Goal: Task Accomplishment & Management: Use online tool/utility

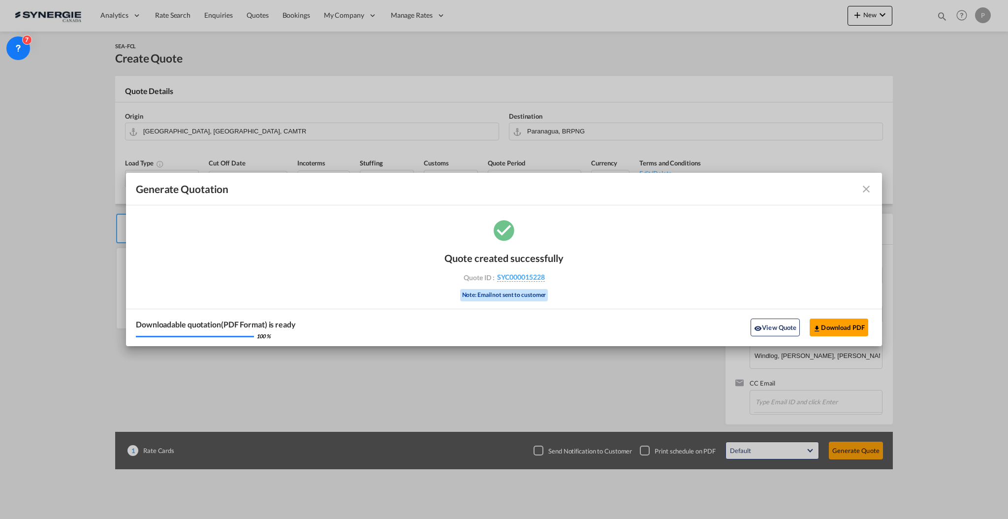
click at [862, 193] on md-icon "icon-close fg-AAA8AD cursor m-0" at bounding box center [867, 189] width 12 height 12
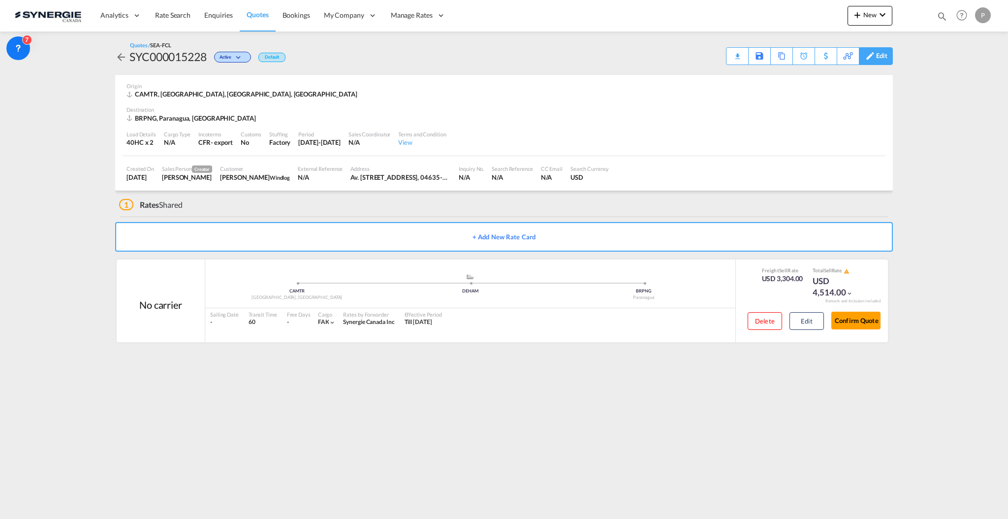
click at [885, 60] on div "Edit" at bounding box center [881, 56] width 11 height 17
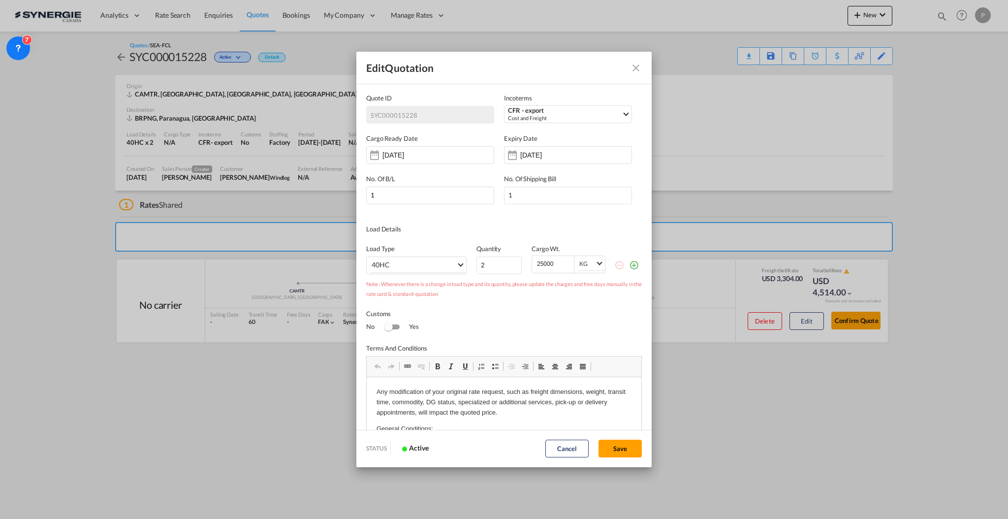
click at [642, 65] on md-icon "Close dialog" at bounding box center [636, 68] width 12 height 12
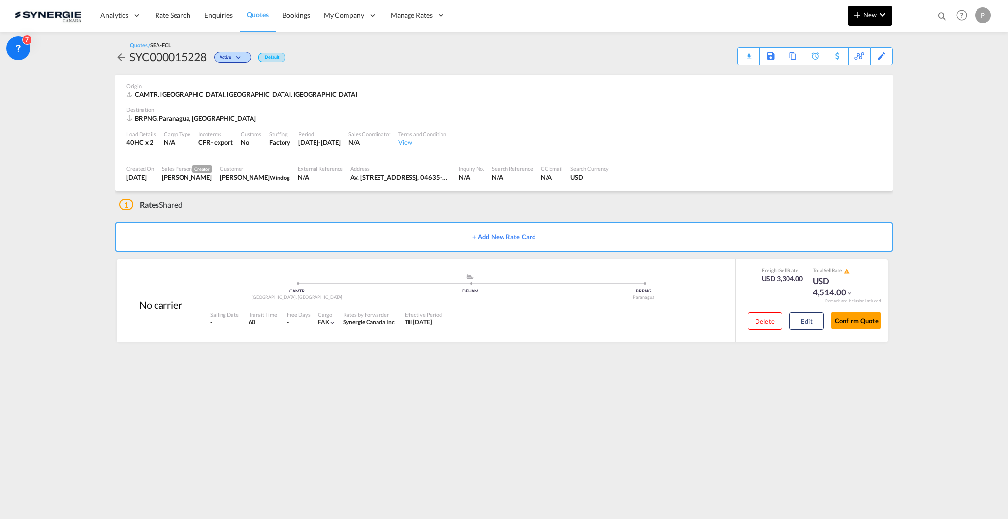
click at [875, 14] on span "New" at bounding box center [870, 15] width 37 height 8
click at [848, 73] on span "Quote" at bounding box center [843, 74] width 11 height 20
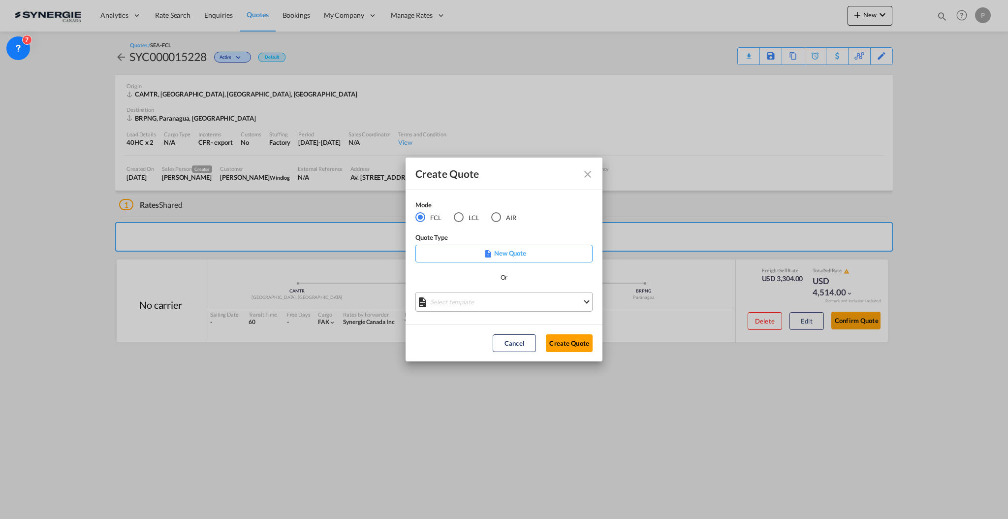
click at [483, 303] on md-select "Select template *NEW* FCL FREEHAND / DAP [PERSON_NAME] | [DATE] *NEW* Import FC…" at bounding box center [504, 302] width 177 height 20
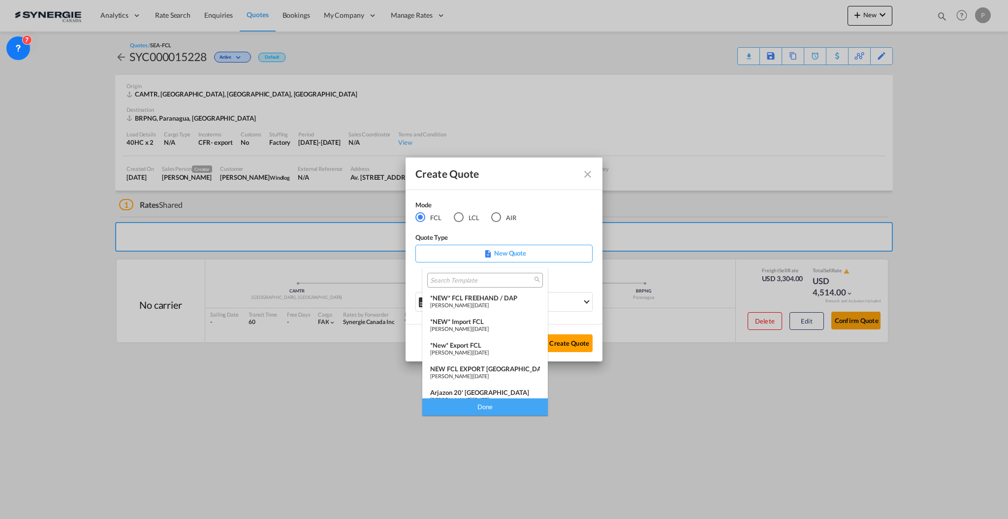
click at [472, 307] on span "[PERSON_NAME]" at bounding box center [450, 305] width 41 height 6
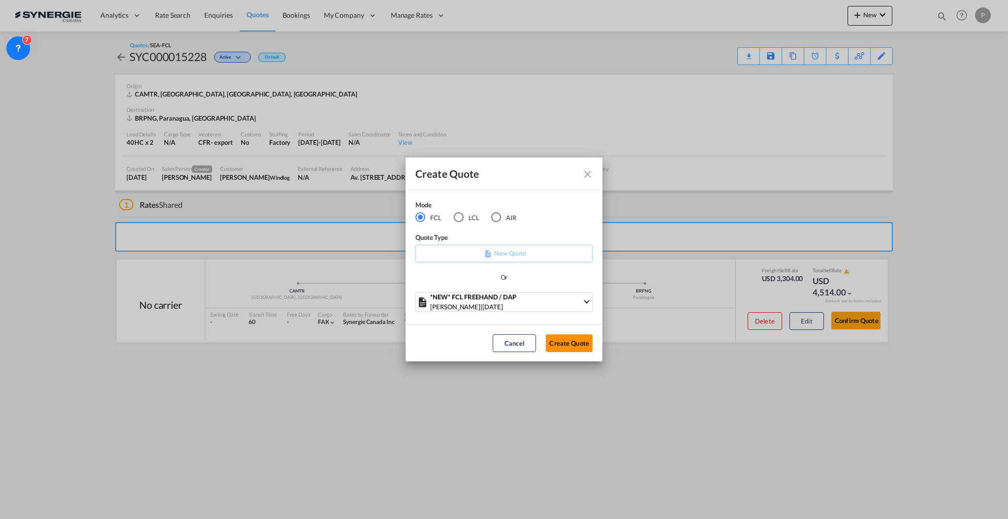
click at [553, 343] on button "Create Quote" at bounding box center [569, 343] width 47 height 18
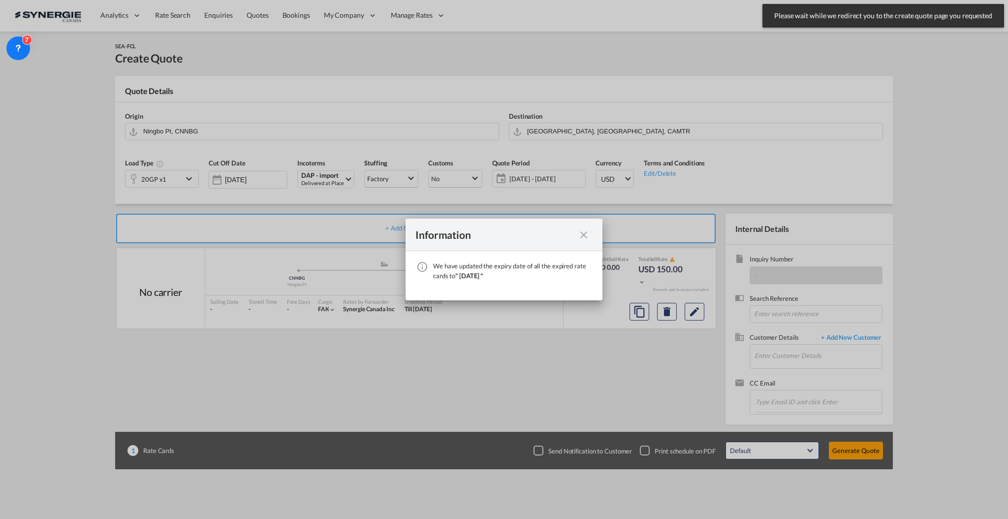
click at [586, 234] on md-icon "icon-close fg-AAA8AD cursor" at bounding box center [584, 235] width 12 height 12
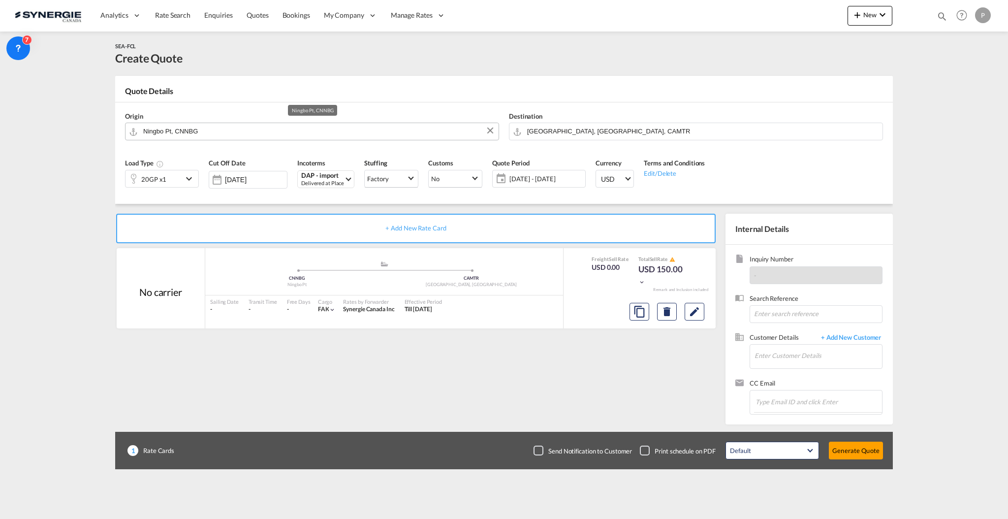
click at [193, 129] on input "Ningbo Pt, CNNBG" at bounding box center [318, 131] width 351 height 17
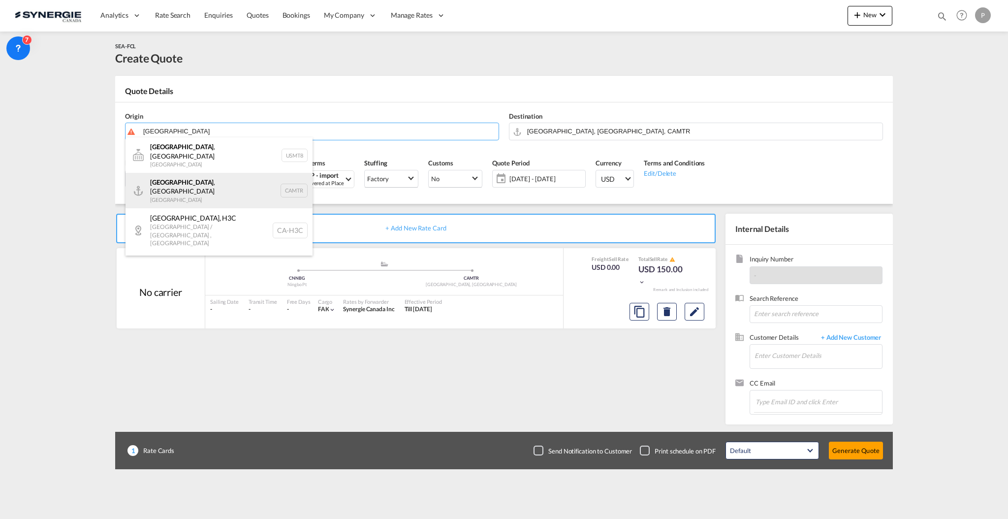
click at [197, 179] on div "[GEOGRAPHIC_DATA] , [GEOGRAPHIC_DATA] Canada CAMTR" at bounding box center [219, 190] width 187 height 35
type input "[GEOGRAPHIC_DATA], [GEOGRAPHIC_DATA], CAMTR"
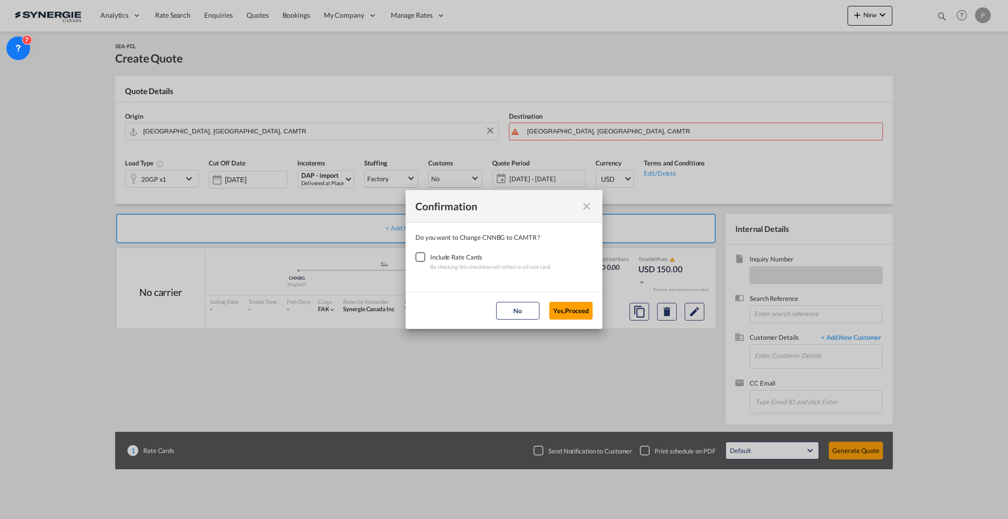
click at [424, 258] on div "Checkbox No Ink" at bounding box center [421, 257] width 10 height 10
click at [569, 310] on button "Yes,Proceed" at bounding box center [570, 311] width 43 height 18
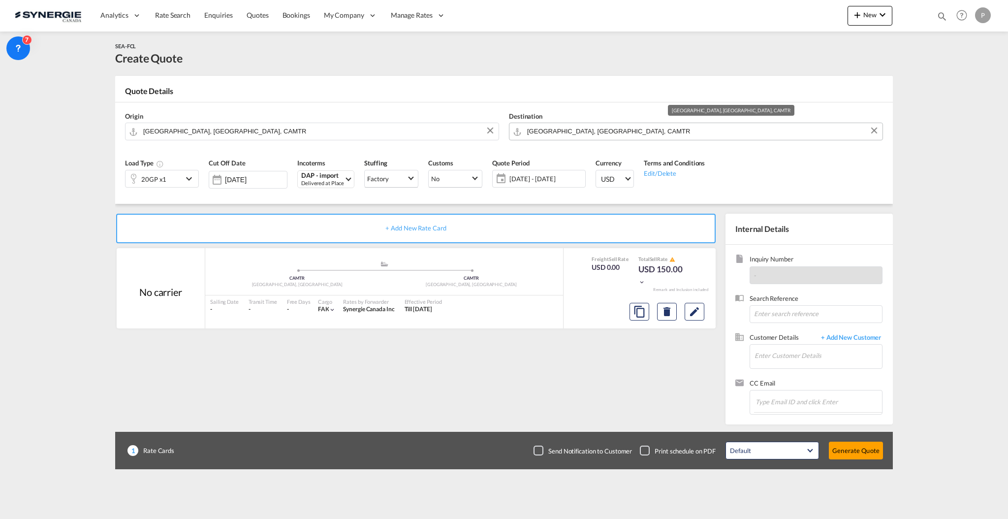
click at [560, 132] on input "[GEOGRAPHIC_DATA], [GEOGRAPHIC_DATA], CAMTR" at bounding box center [702, 131] width 351 height 17
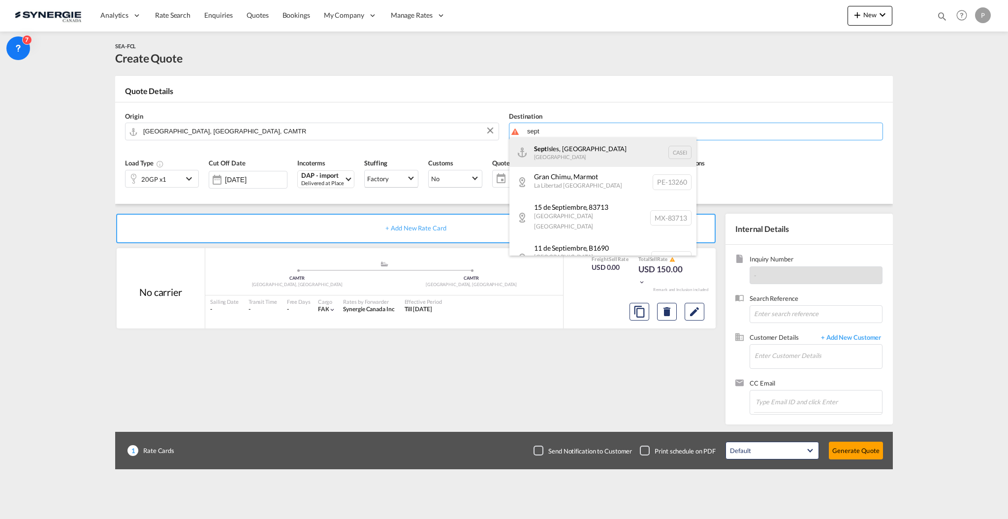
click at [565, 158] on div "[GEOGRAPHIC_DATA], [GEOGRAPHIC_DATA] [GEOGRAPHIC_DATA] CASEI" at bounding box center [603, 152] width 187 height 30
type input "[GEOGRAPHIC_DATA], [GEOGRAPHIC_DATA], [GEOGRAPHIC_DATA]"
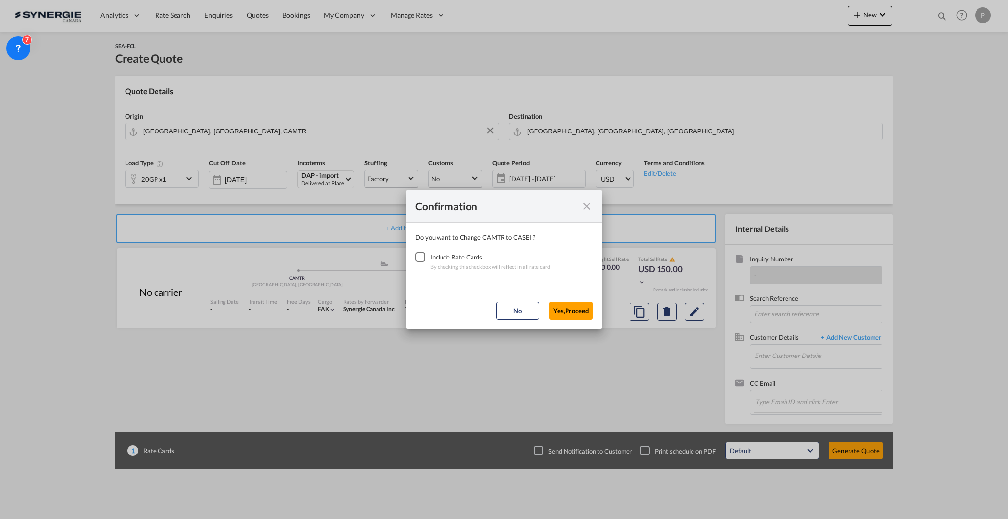
click at [425, 255] on div "Checkbox No Ink" at bounding box center [421, 257] width 10 height 10
click at [561, 307] on button "Yes,Proceed" at bounding box center [570, 311] width 43 height 18
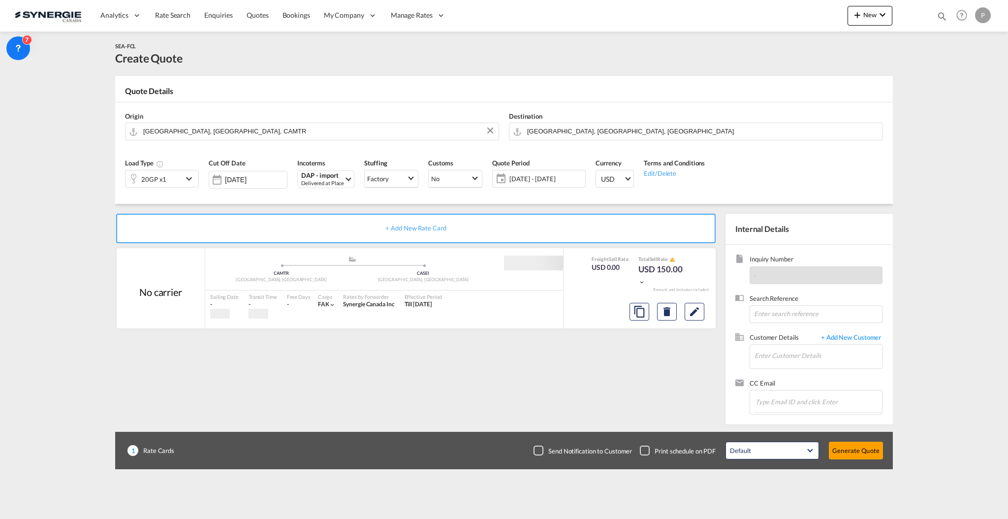
click at [183, 177] on div "20GP x1" at bounding box center [154, 178] width 57 height 17
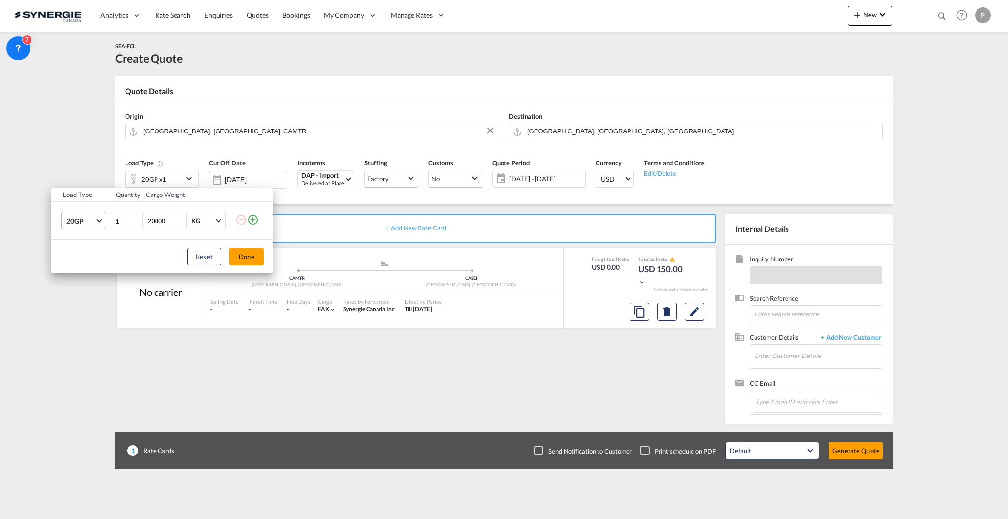
click at [79, 221] on span "20GP" at bounding box center [80, 221] width 29 height 10
click at [87, 268] on md-option "40HC" at bounding box center [92, 269] width 67 height 24
click at [246, 259] on button "Done" at bounding box center [246, 257] width 34 height 18
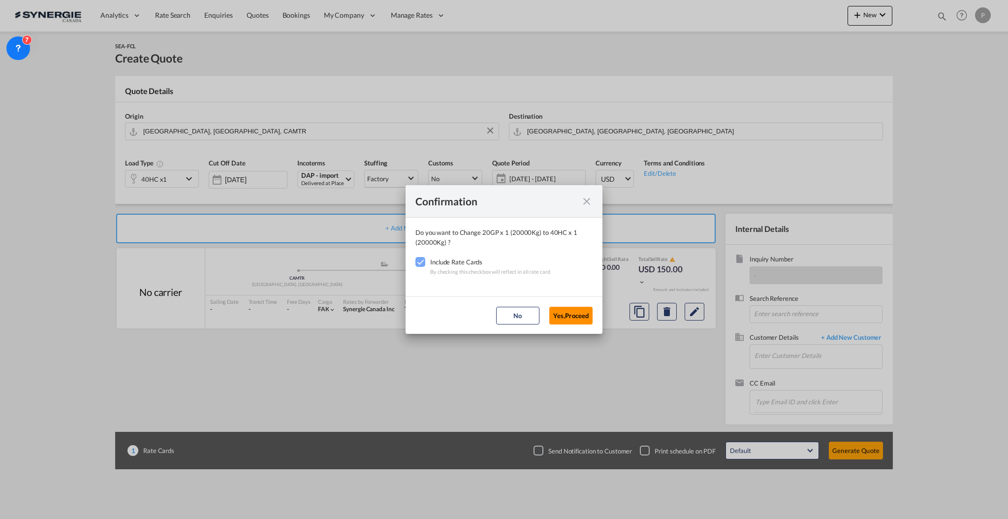
click at [581, 320] on button "Yes,Proceed" at bounding box center [570, 316] width 43 height 18
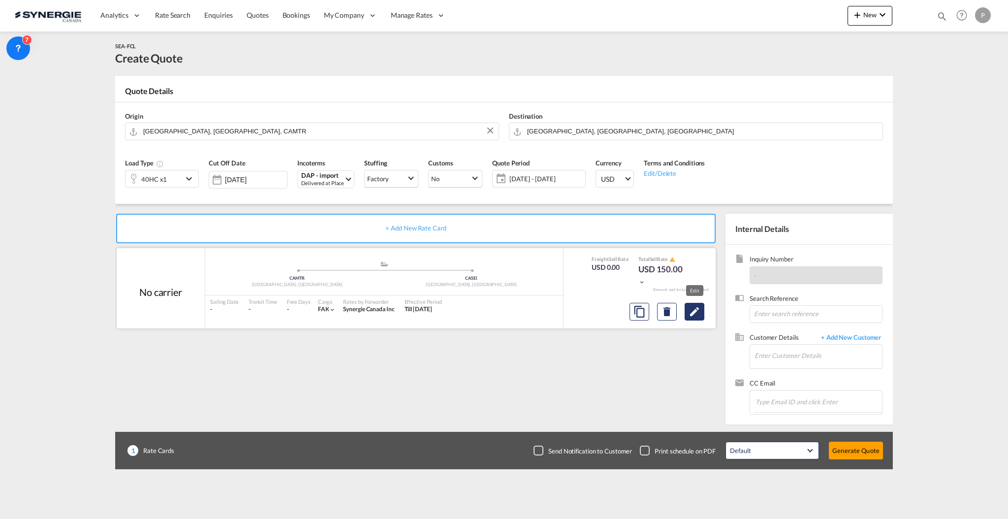
click at [699, 313] on md-icon "Edit" at bounding box center [695, 312] width 12 height 12
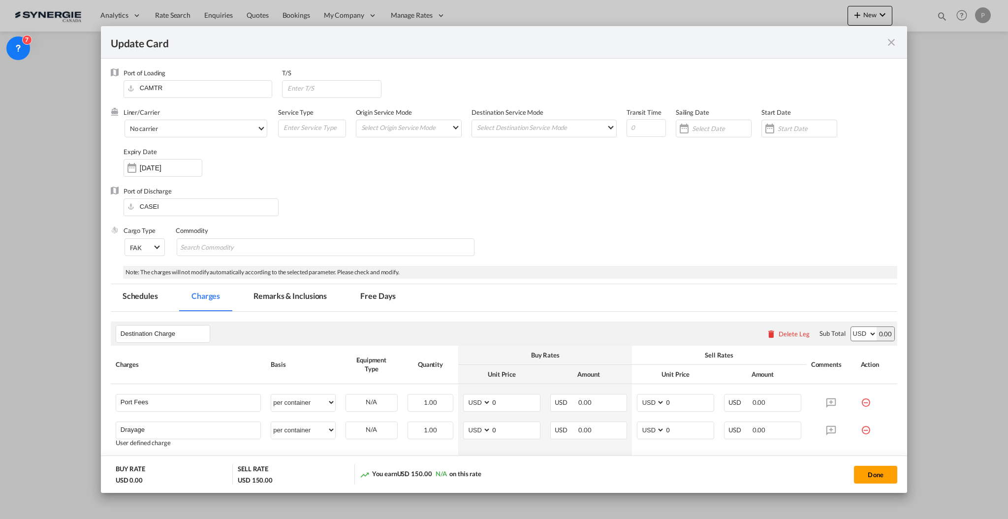
scroll to position [197, 0]
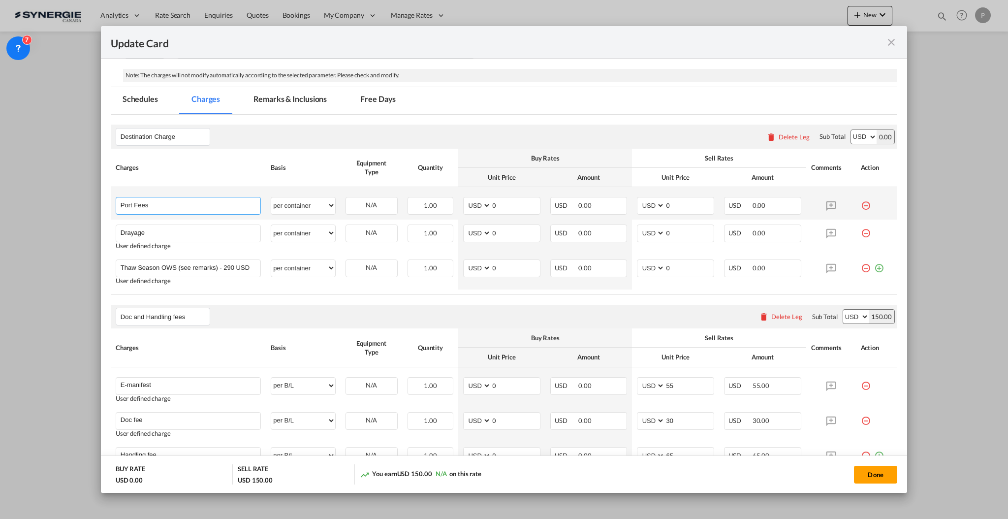
click at [195, 203] on input "Port Fees" at bounding box center [191, 204] width 140 height 15
click at [861, 205] on md-icon "icon-minus-circle-outline red-400-fg" at bounding box center [866, 202] width 10 height 10
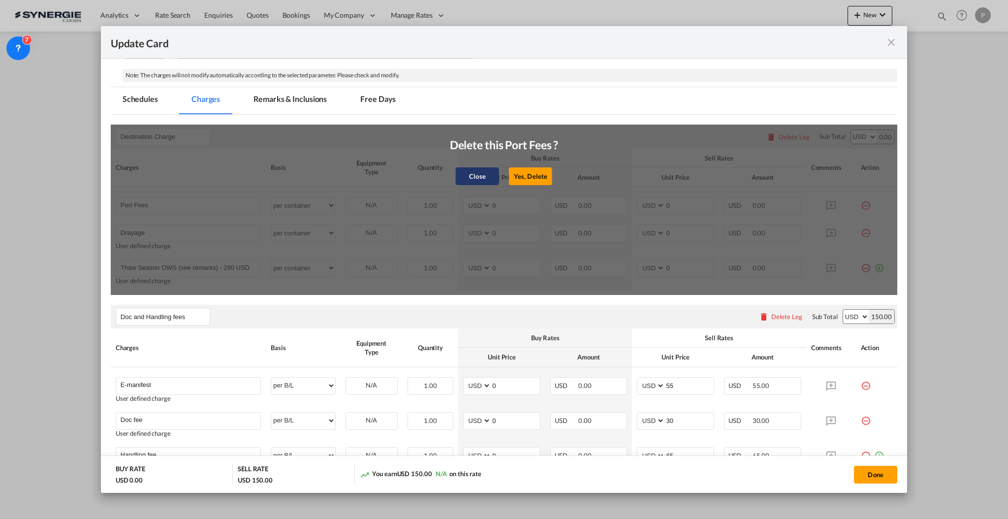
click at [470, 170] on button "Close" at bounding box center [477, 176] width 43 height 18
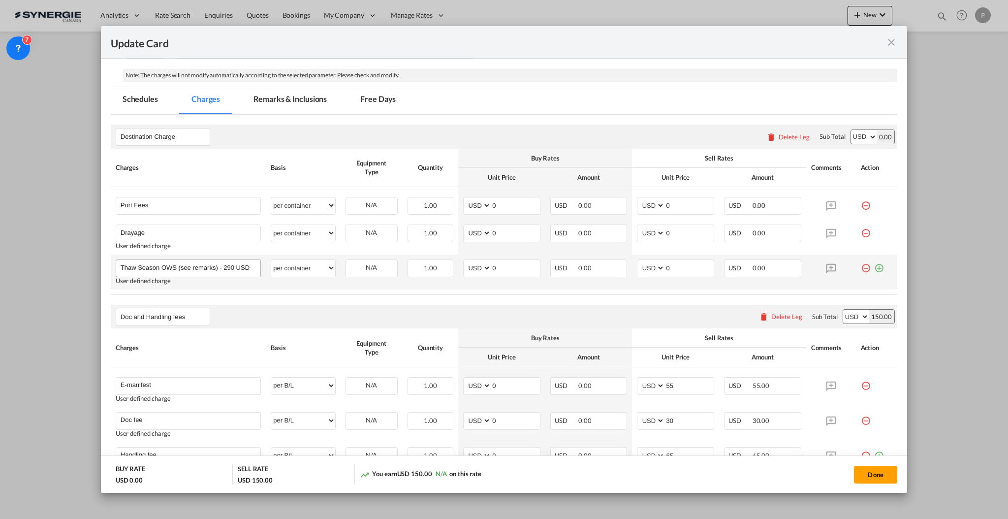
click at [220, 275] on div "Thaw Season OWS (see remarks) - 290 USD if applicable" at bounding box center [188, 268] width 145 height 18
click at [218, 272] on input "Thaw Season OWS (see remarks) - 290 USD if applicable" at bounding box center [191, 267] width 140 height 15
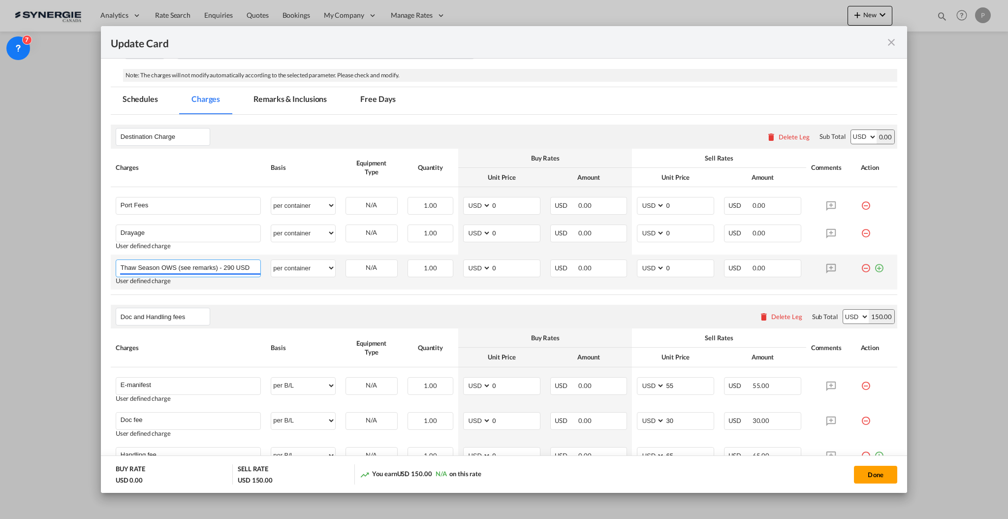
click at [218, 272] on input "Thaw Season OWS (see remarks) - 290 USD if applicable" at bounding box center [191, 267] width 140 height 15
type input "Destuffing"
click at [519, 271] on input "0" at bounding box center [515, 267] width 49 height 15
type input "532"
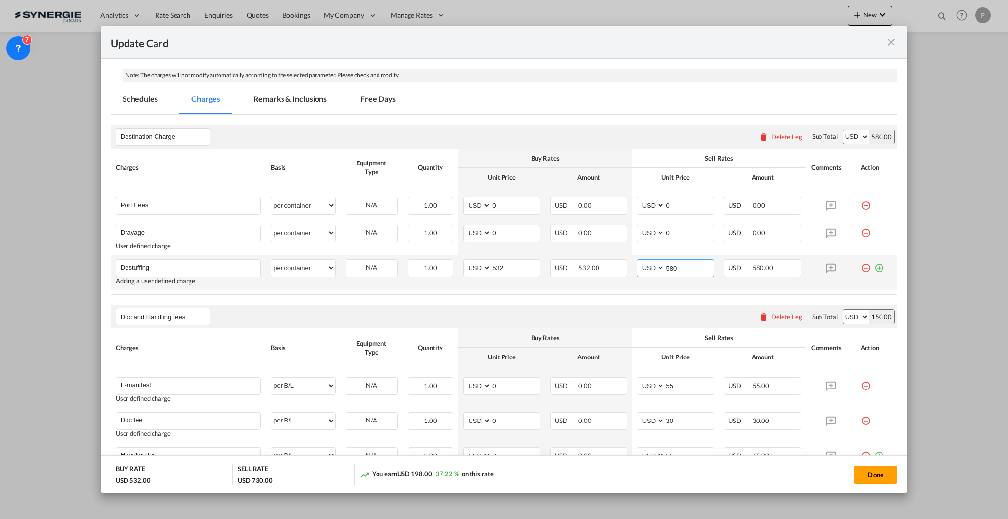
type input "580"
click at [874, 267] on md-icon "icon-plus-circle-outline green-400-fg" at bounding box center [879, 264] width 10 height 10
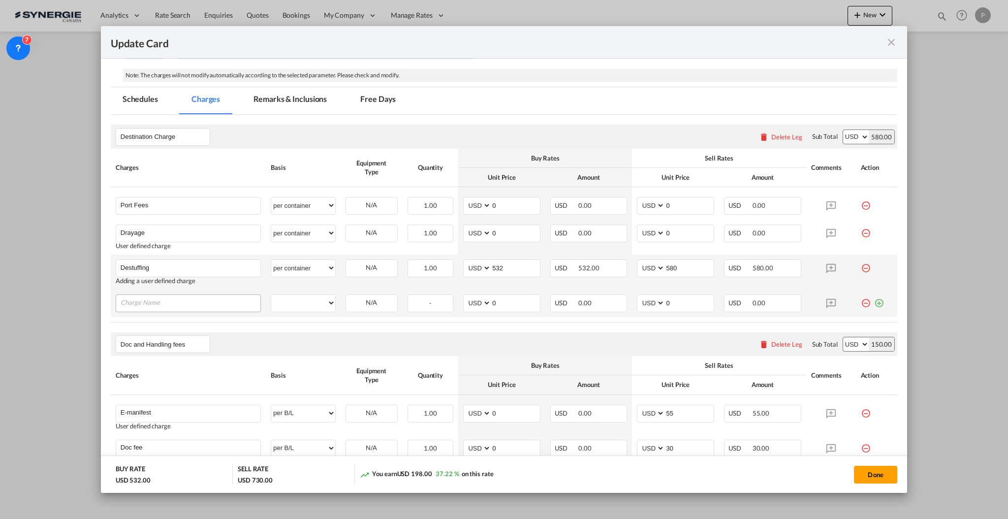
click at [192, 302] on input "Charge Name" at bounding box center [191, 302] width 140 height 15
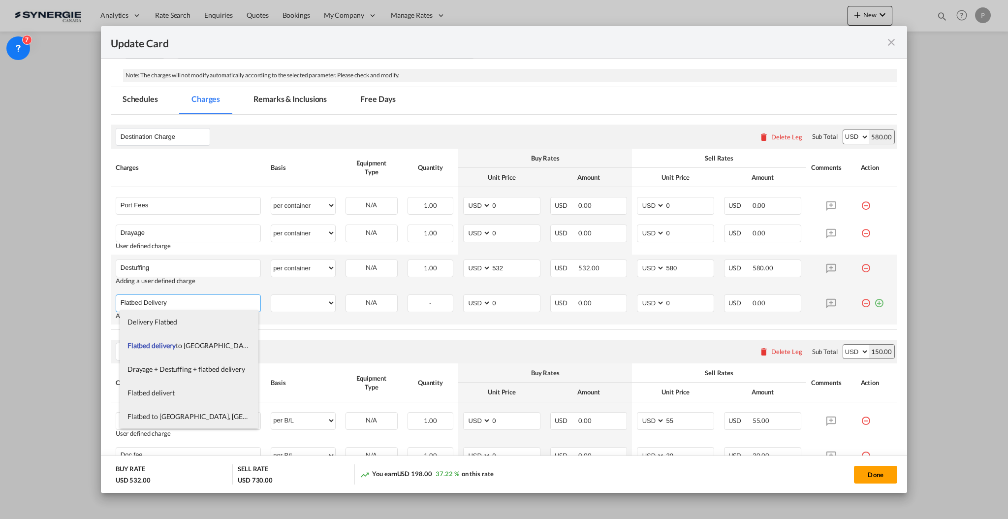
type input "Flatbed Delivery"
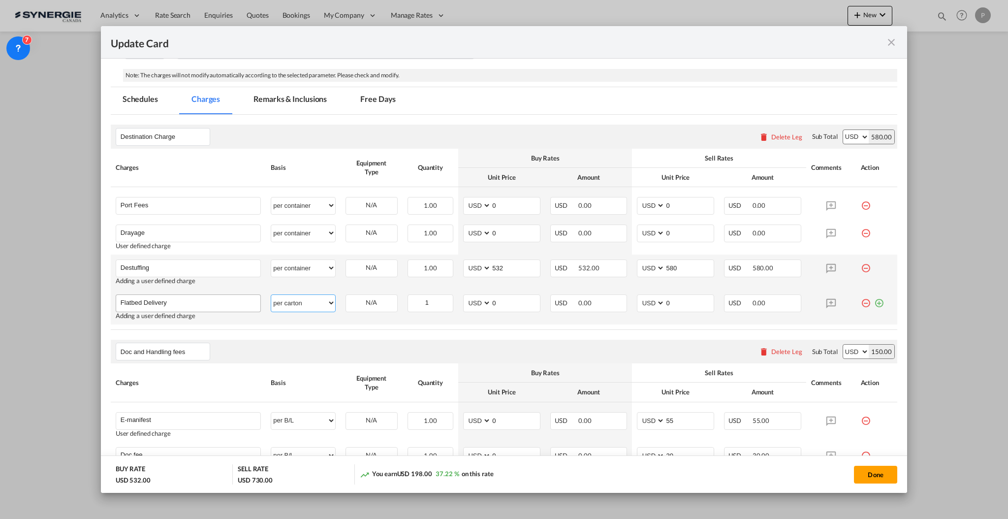
select select "per vehicle"
click at [507, 306] on input "0" at bounding box center [515, 302] width 49 height 15
type input "2280"
click at [675, 299] on input "0" at bounding box center [689, 302] width 49 height 15
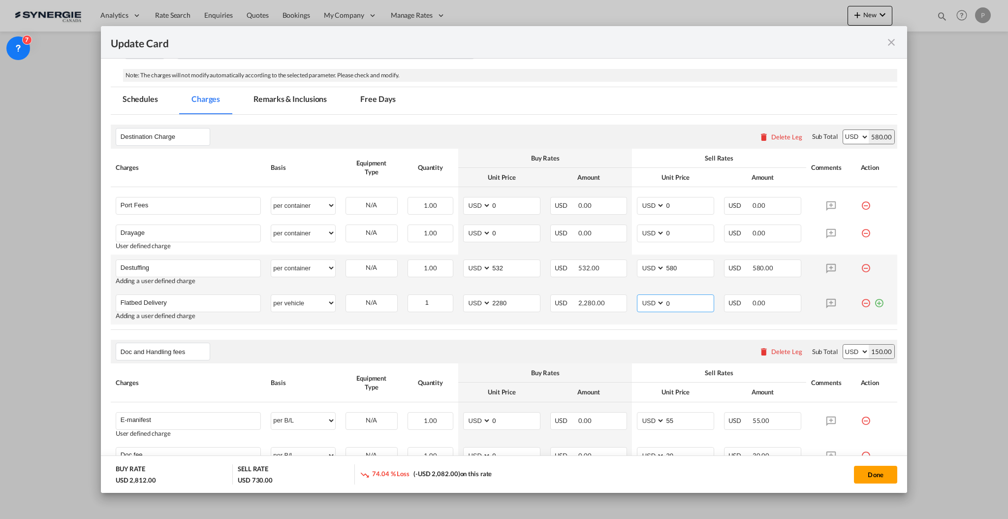
click at [675, 299] on input "0" at bounding box center [689, 302] width 49 height 15
type input "2415"
click at [516, 200] on input "0" at bounding box center [515, 204] width 49 height 15
click at [861, 204] on md-icon "icon-minus-circle-outline red-400-fg" at bounding box center [866, 202] width 10 height 10
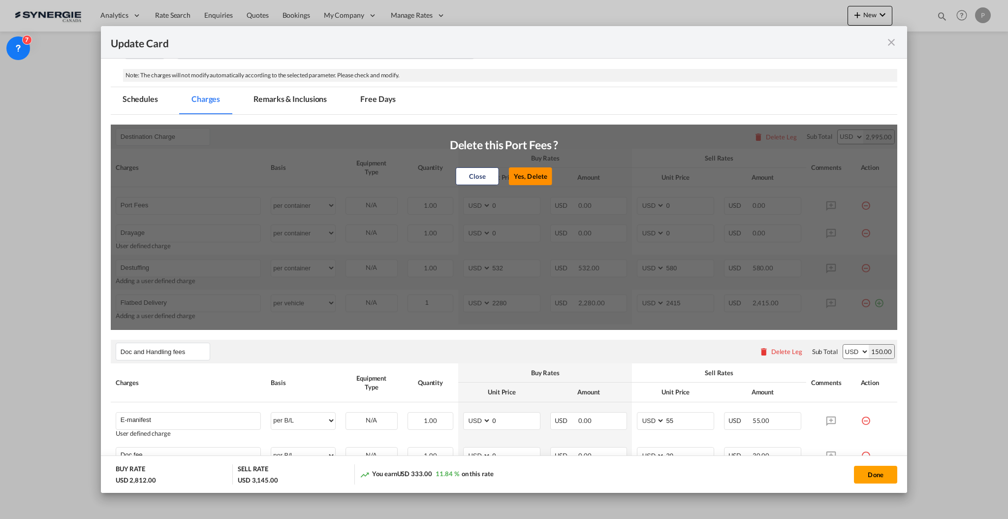
click at [536, 174] on button "Yes, Delete" at bounding box center [530, 176] width 43 height 18
type input "Drayage"
type input "Destuffing"
type input "532"
type input "580"
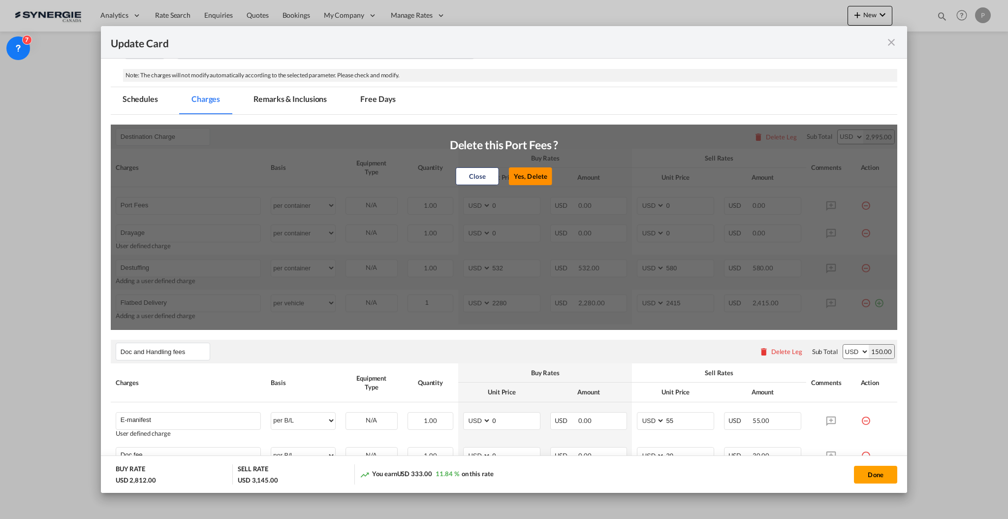
type input "Flatbed Delivery"
select select "per vehicle"
type input "2280"
type input "2415"
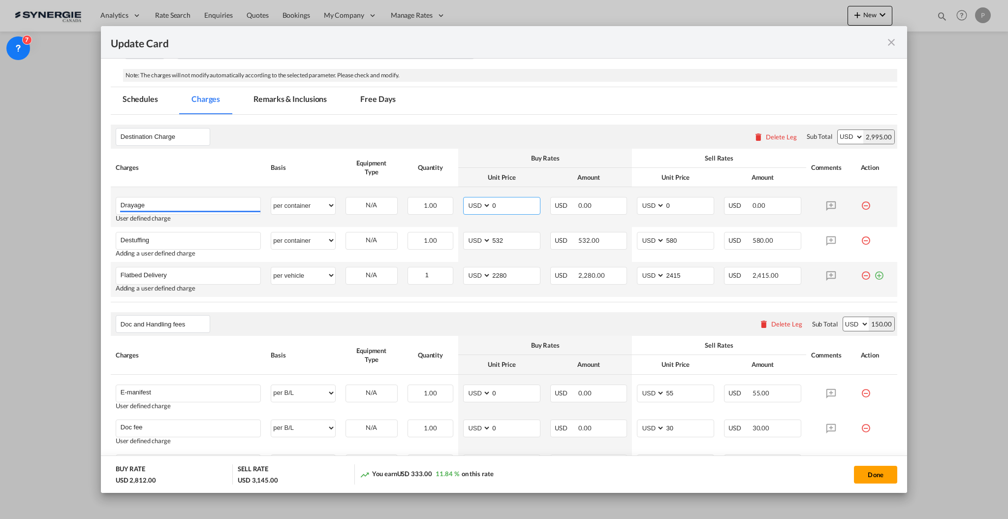
click at [484, 202] on select "AED AFN ALL AMD ANG AOA ARS AUD AWG AZN BAM BBD BDT BGN BHD BIF BMD BND [PERSON…" at bounding box center [478, 205] width 26 height 13
click at [504, 206] on input "0" at bounding box center [515, 204] width 49 height 15
type input "305"
type input "355"
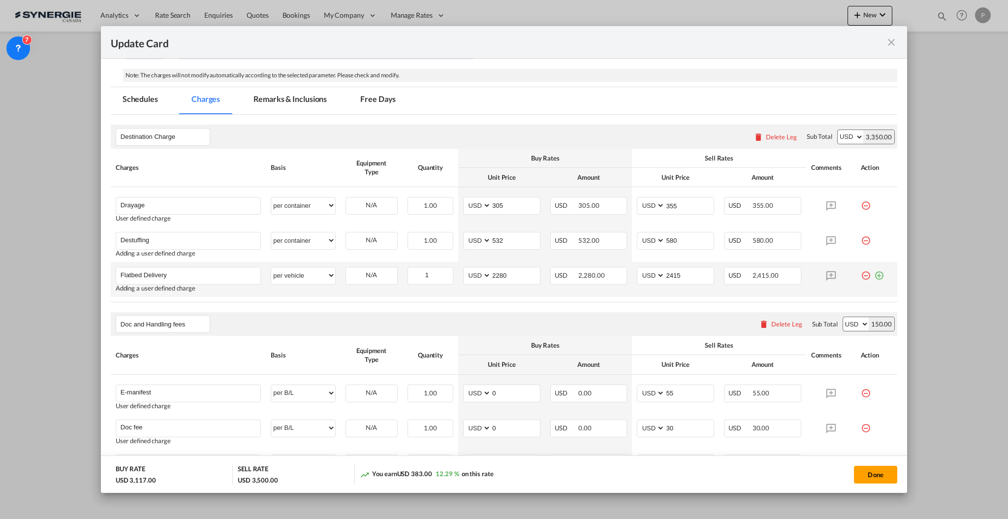
click at [524, 184] on th "Unit Price" at bounding box center [501, 177] width 87 height 19
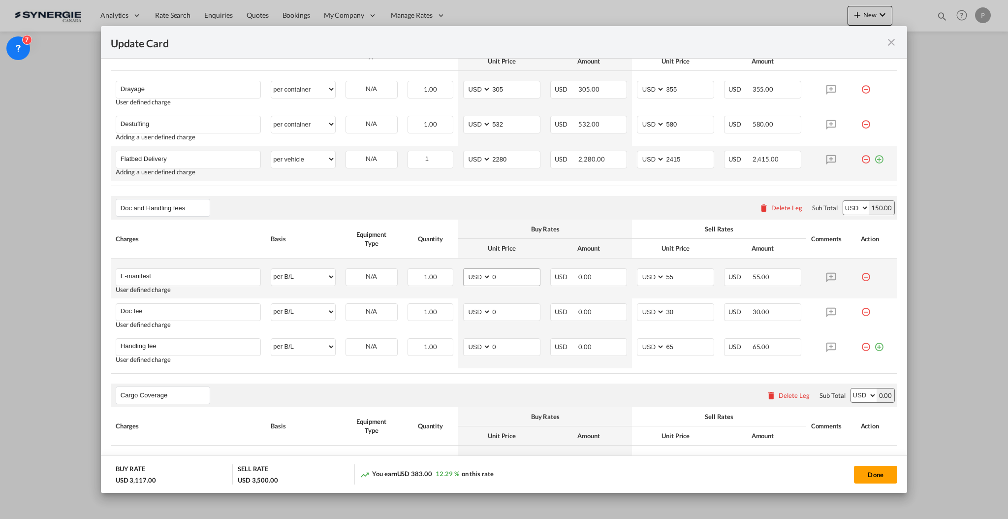
scroll to position [328, 0]
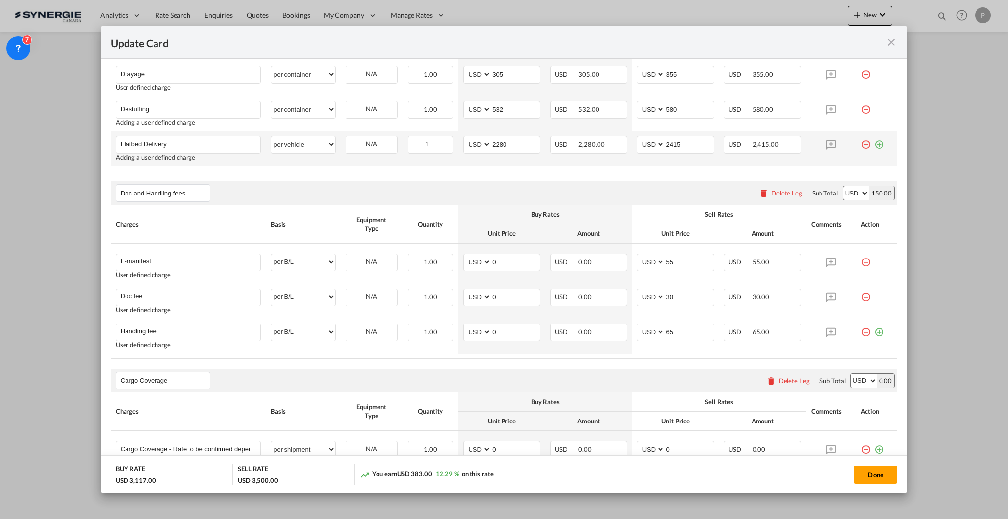
click at [772, 190] on div "Delete Leg" at bounding box center [787, 193] width 31 height 8
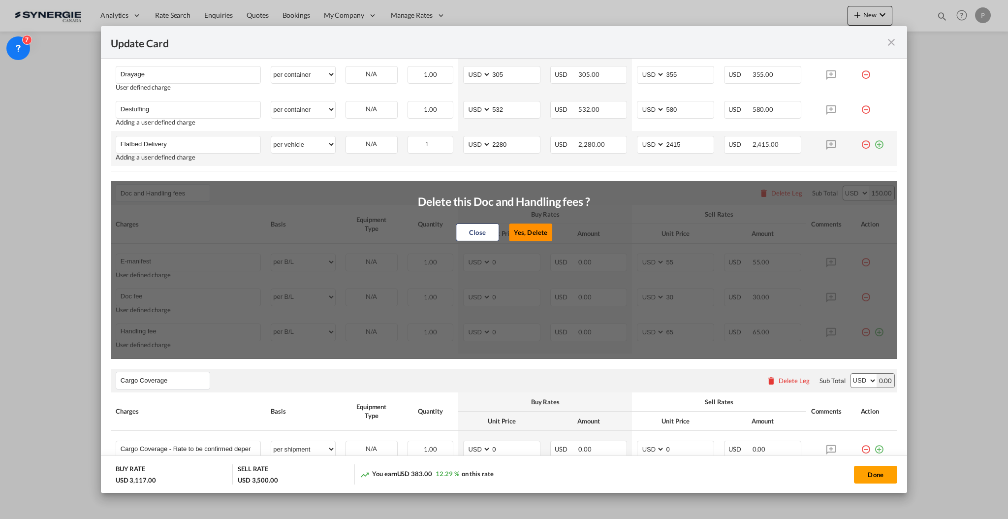
click at [539, 227] on button "Yes, Delete" at bounding box center [530, 233] width 43 height 18
type input "Cargo Coverage"
type input "Cargo Coverage - Rate to be confirmed depending on commodity and value Min 50 U…"
select select "per shipment"
type input "0"
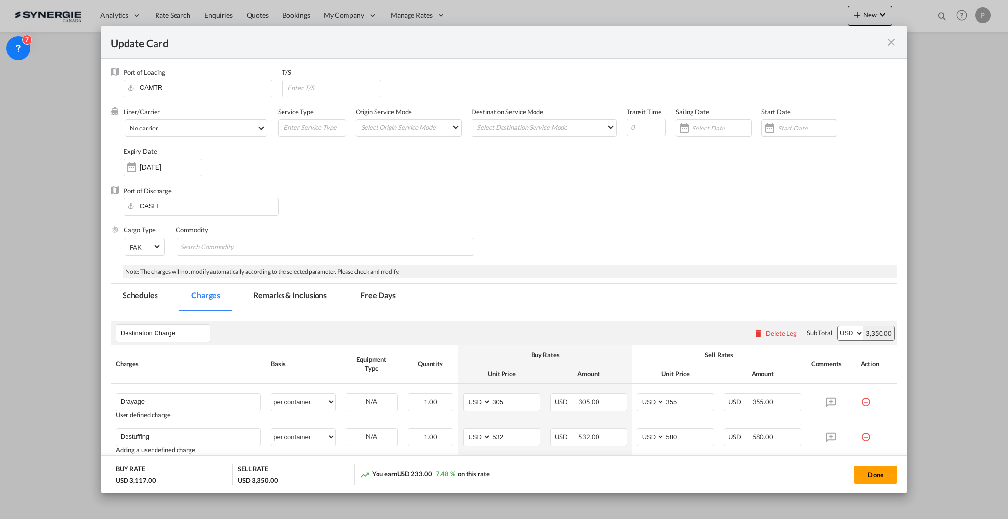
scroll to position [0, 0]
click at [269, 297] on md-tab-item "Remarks & Inclusions" at bounding box center [290, 297] width 97 height 27
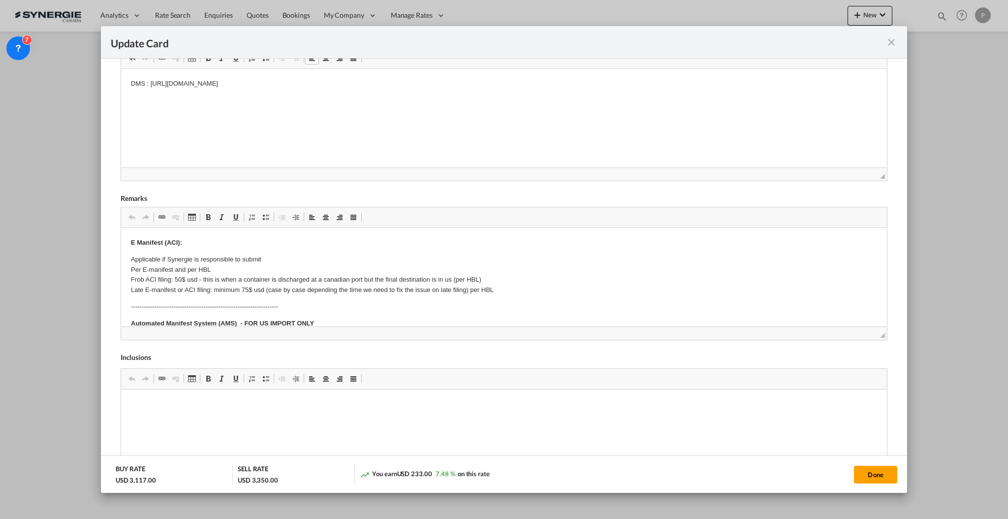
scroll to position [328, 0]
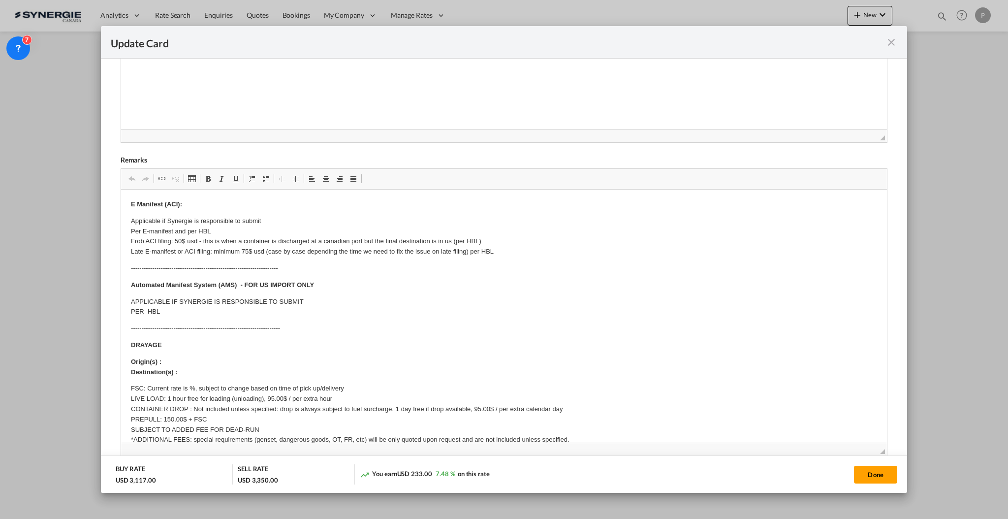
drag, startPoint x: 873, startPoint y: 296, endPoint x: 867, endPoint y: 523, distance: 227.1
click at [867, 518] on html "Analytics Reports Dashboard Rate Search Enquiries Quotes" at bounding box center [504, 259] width 1008 height 519
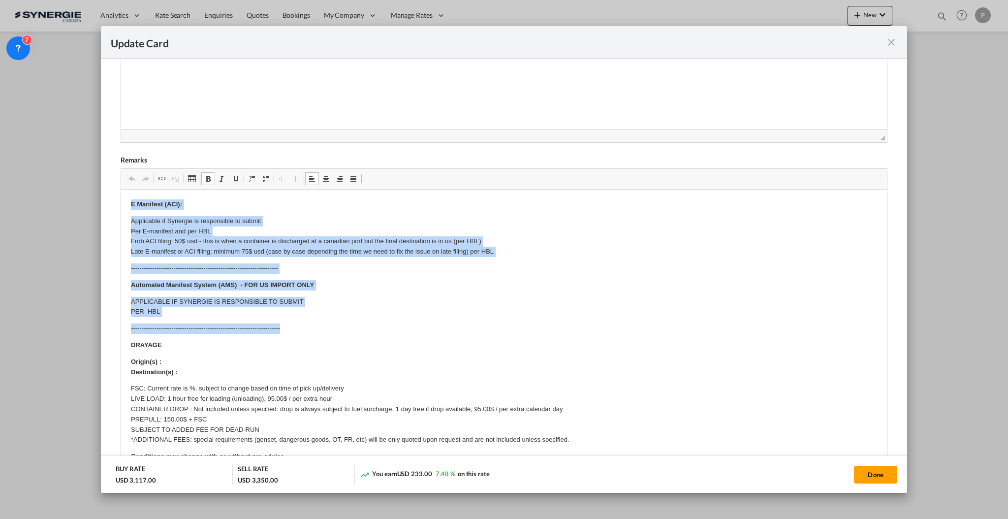
drag, startPoint x: 296, startPoint y: 325, endPoint x: 121, endPoint y: 173, distance: 231.4
click at [121, 190] on html "E Manifest (ACI): Applicable if Synergie is responsible to submit Per E-manifes…" at bounding box center [504, 455] width 766 height 530
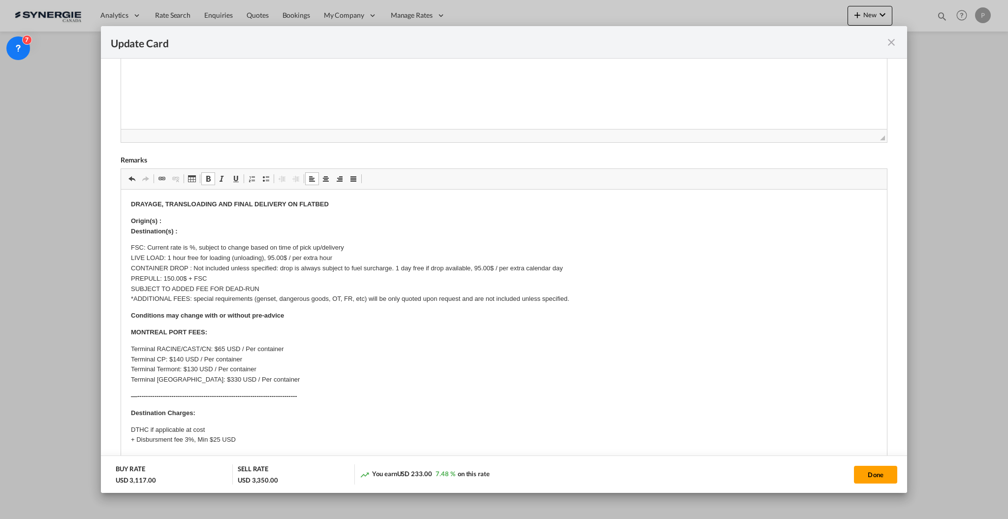
click at [182, 215] on body "DRAYAGE, TRANSLOADING AND FINAL DELIVERY ON FLATBED Origin(s) : Destination(s) …" at bounding box center [503, 384] width 746 height 370
click at [189, 243] on p "FSC: Current rate is %, subject to change based on time of pick up/delivery LIV…" at bounding box center [503, 274] width 746 height 62
drag, startPoint x: 146, startPoint y: 247, endPoint x: 194, endPoint y: 245, distance: 47.8
click at [194, 245] on p "FSC: Current rate is %, subject to change based on time of pick up/delivery LIV…" at bounding box center [503, 274] width 746 height 62
click at [270, 258] on p "FSC: Included, subject to change based on time of pick up/delivery LIVE LOAD: 1…" at bounding box center [503, 274] width 746 height 62
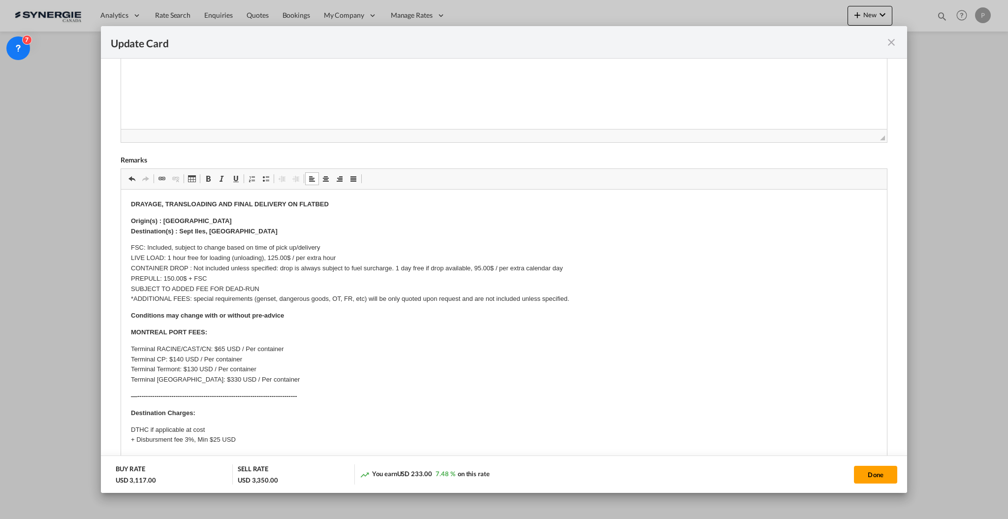
click at [267, 265] on p "FSC: Included, subject to change based on time of pick up/delivery LIVE LOAD: 1…" at bounding box center [503, 274] width 746 height 62
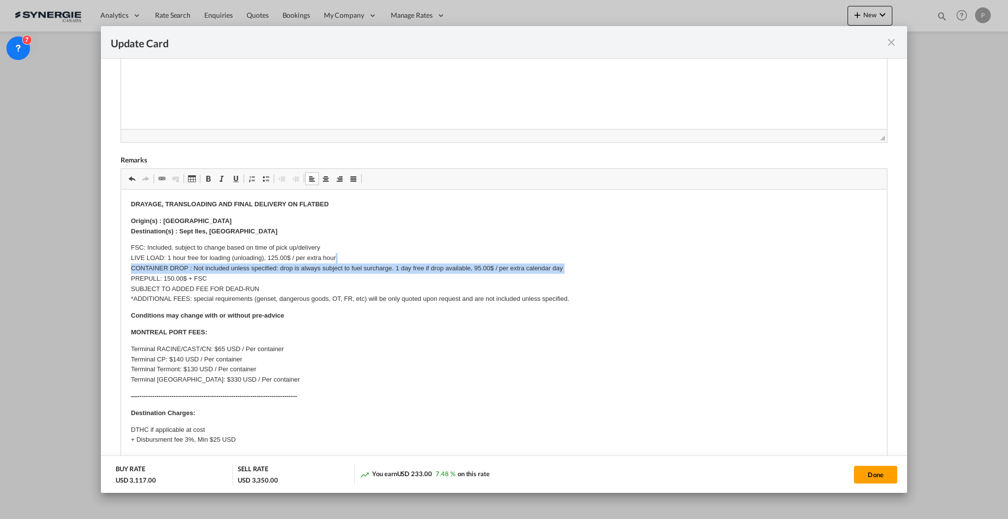
click at [267, 265] on p "FSC: Included, subject to change based on time of pick up/delivery LIVE LOAD: 1…" at bounding box center [503, 274] width 746 height 62
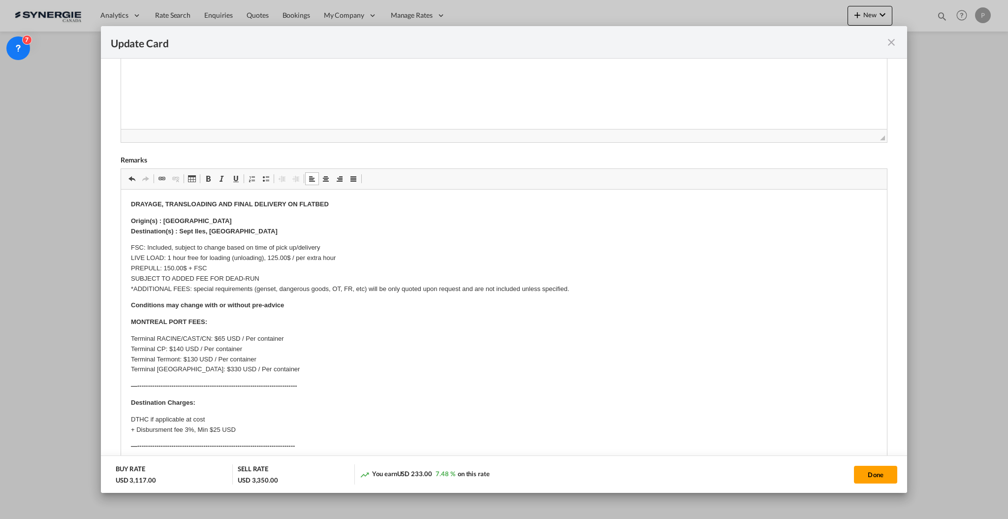
click at [267, 265] on p "FSC: Included, subject to change based on time of pick up/delivery LIVE LOAD: 1…" at bounding box center [503, 268] width 746 height 51
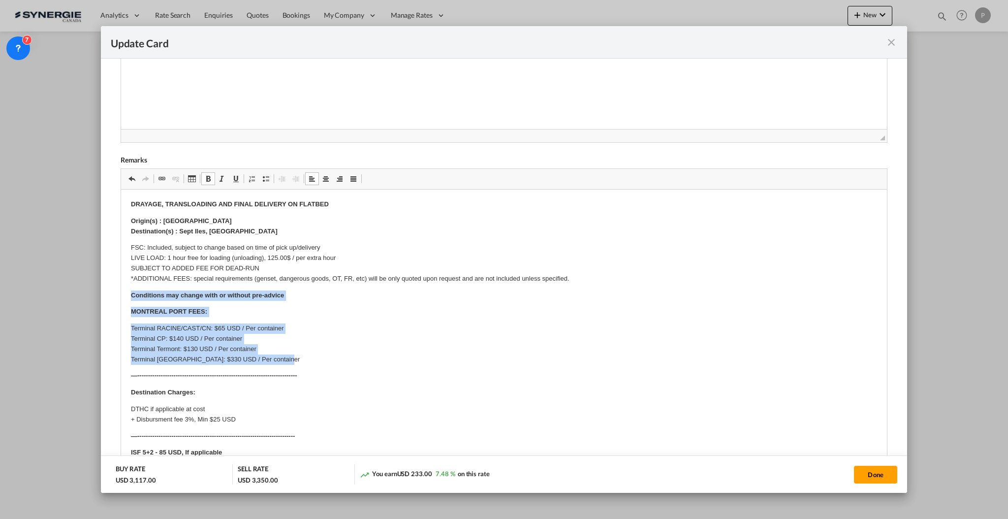
drag, startPoint x: 129, startPoint y: 292, endPoint x: 364, endPoint y: 355, distance: 243.2
click at [364, 355] on html "DRAYAGE, TRANSLOADING AND FINAL DELIVERY ON FLATBED Origin(s) : Montreal Port D…" at bounding box center [504, 374] width 766 height 369
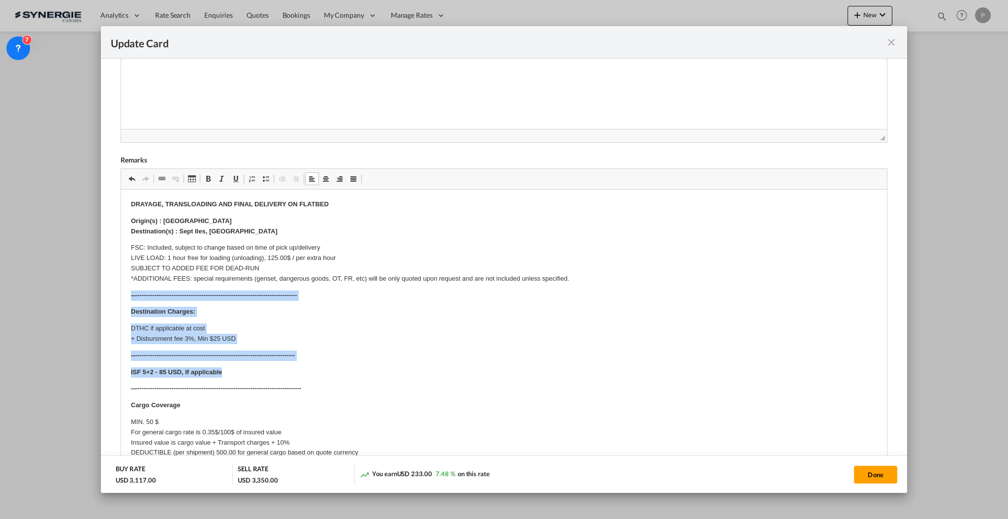
drag, startPoint x: 129, startPoint y: 297, endPoint x: 280, endPoint y: 365, distance: 165.0
click at [280, 365] on html "DRAYAGE, TRANSLOADING AND FINAL DELIVERY ON FLATBED Origin(s) : Montreal Port D…" at bounding box center [504, 334] width 766 height 289
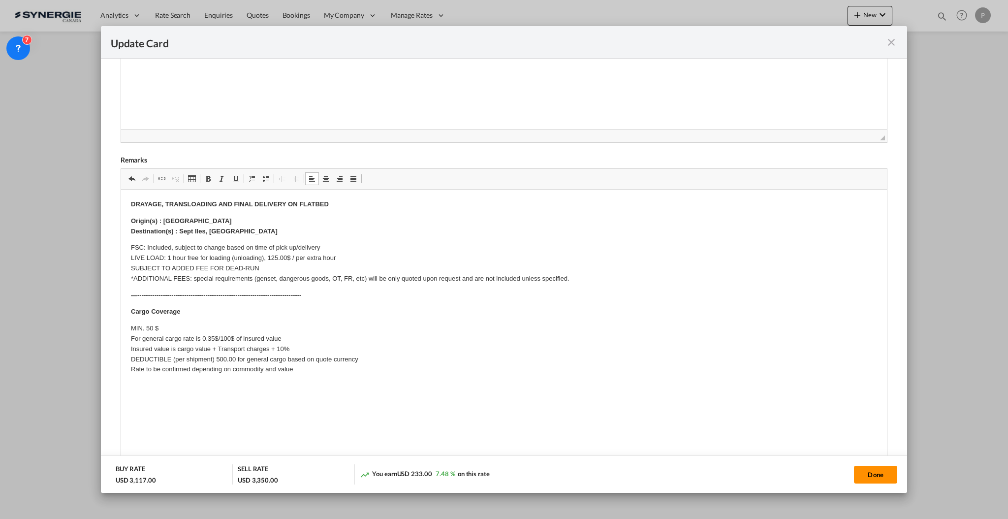
click at [877, 475] on button "Done" at bounding box center [875, 475] width 43 height 18
type input "[DATE]"
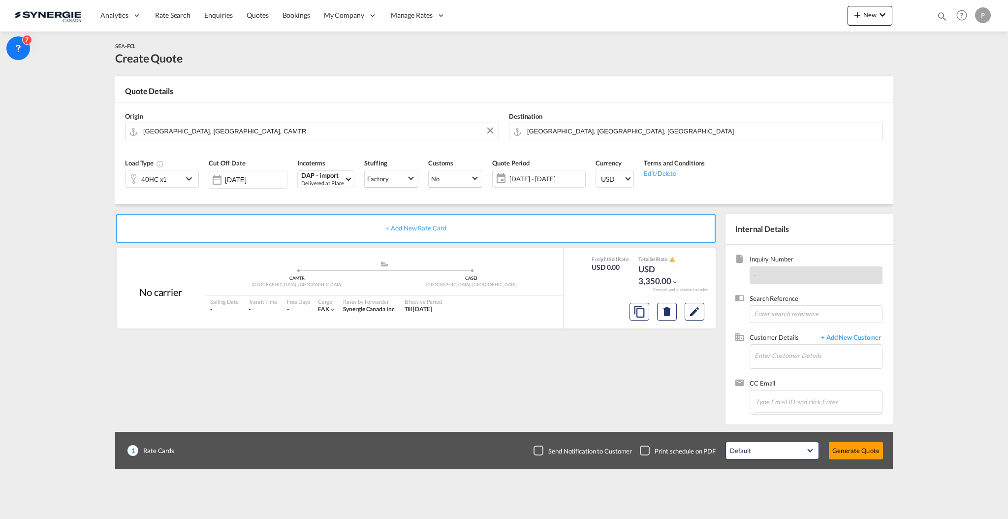
scroll to position [48, 0]
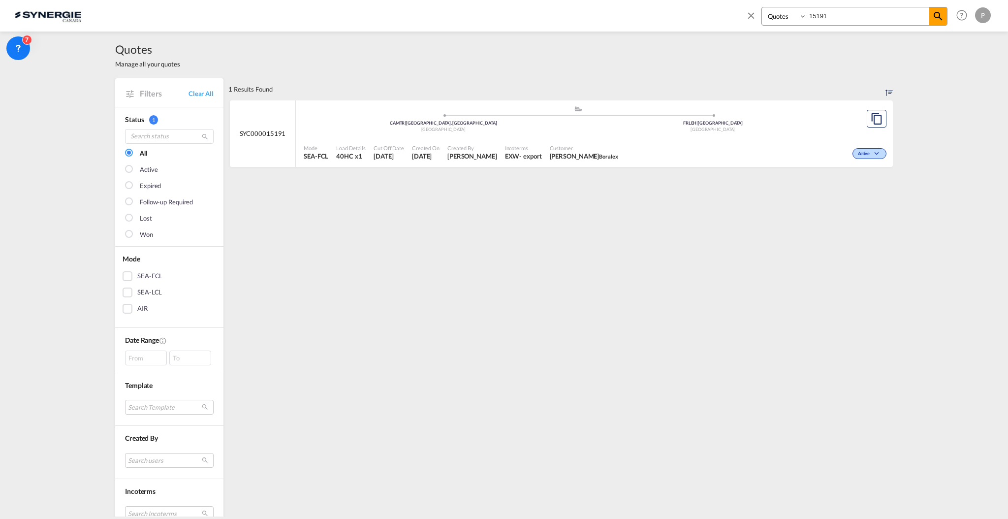
select select "Quotes"
click at [879, 11] on input "15191" at bounding box center [868, 15] width 123 height 17
paste input "SYC000013968"
type input "SYC000013968"
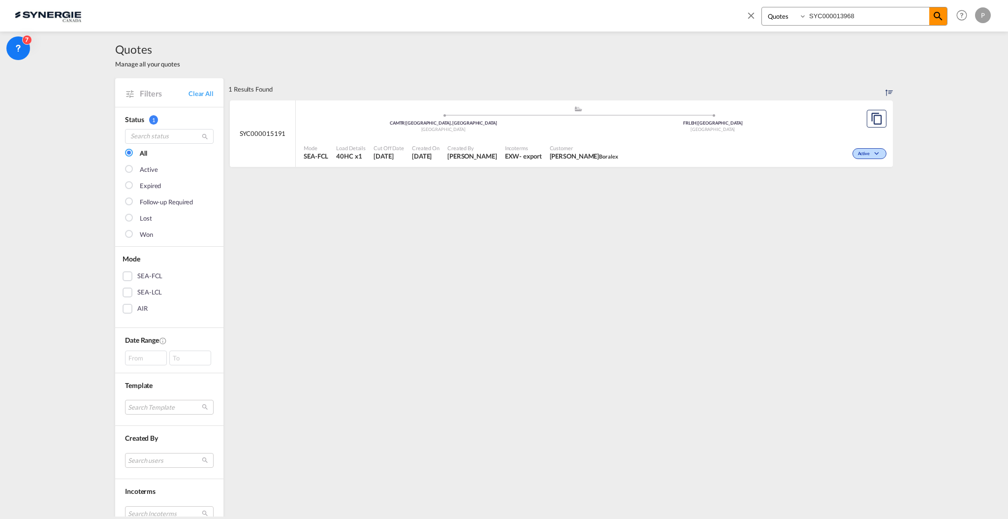
click at [935, 17] on md-icon "icon-magnify" at bounding box center [939, 16] width 12 height 12
click at [600, 138] on div "Mode SEA-FCL Load Details 40HC x1 Cut Off Date 11 Aug 2025 Created On 11 Aug 20…" at bounding box center [594, 153] width 597 height 30
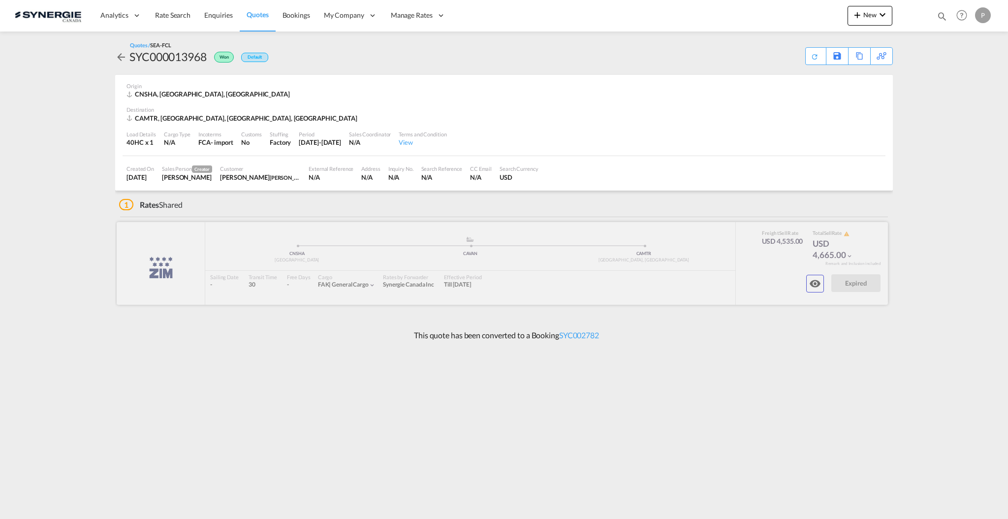
click at [812, 281] on md-icon "icon-eye" at bounding box center [815, 284] width 12 height 12
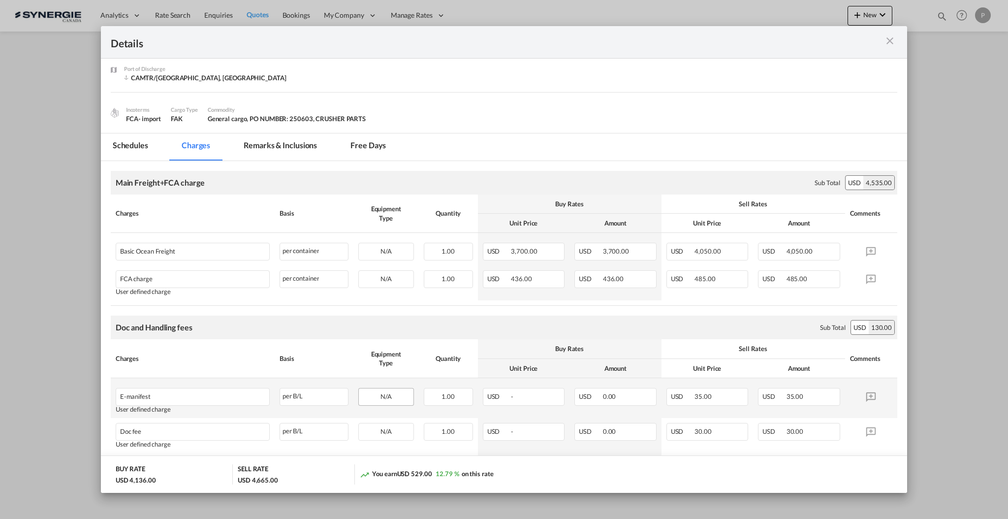
scroll to position [130, 0]
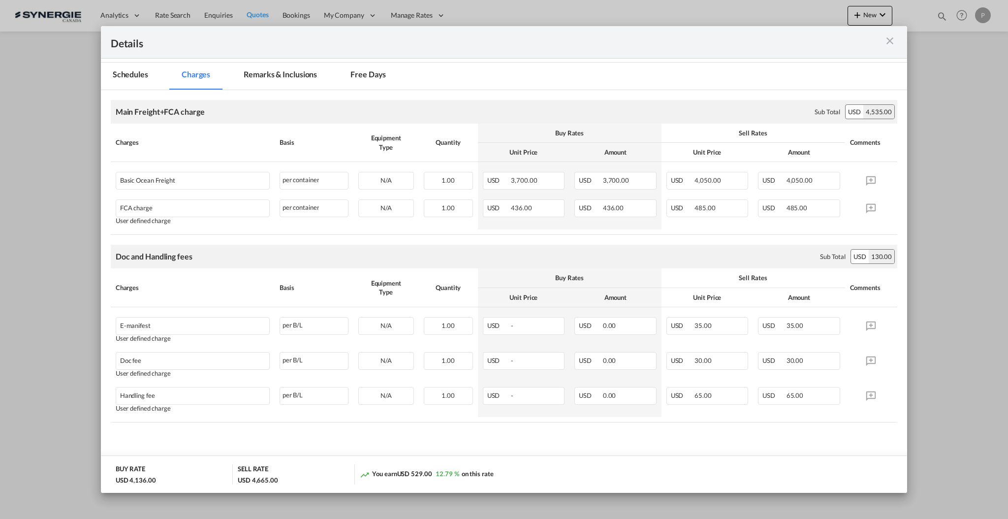
click at [288, 79] on md-tab-item "Remarks & Inclusions" at bounding box center [280, 76] width 97 height 27
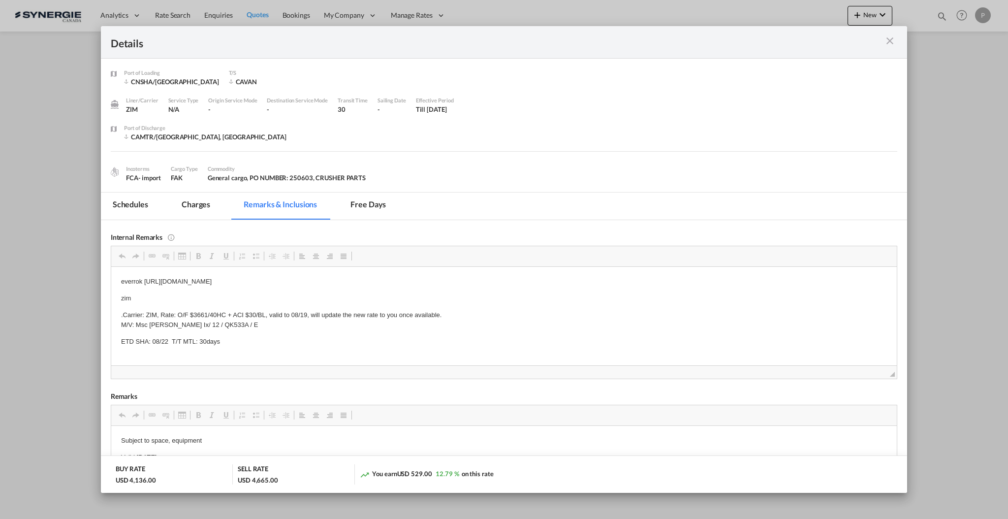
scroll to position [0, 0]
click at [895, 41] on md-icon "icon-close m-3 fg-AAA8AD cursor" at bounding box center [890, 41] width 12 height 12
